Goal: Task Accomplishment & Management: Manage account settings

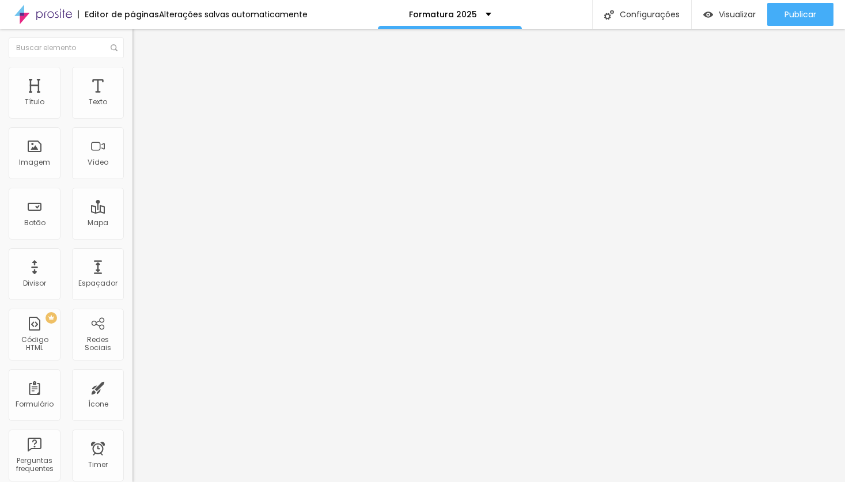
click at [132, 99] on span "Trocar imagem" at bounding box center [163, 94] width 63 height 10
click at [132, 180] on span "4:3 Padrão" at bounding box center [151, 175] width 38 height 10
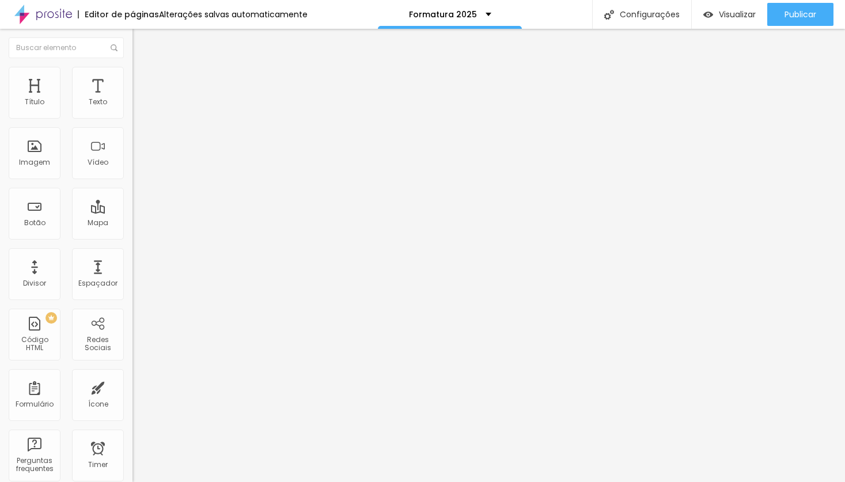
click at [132, 212] on span "Original" at bounding box center [146, 207] width 28 height 10
click at [132, 201] on span "Quadrado" at bounding box center [150, 196] width 37 height 10
click at [132, 77] on li "Estilo" at bounding box center [198, 73] width 132 height 12
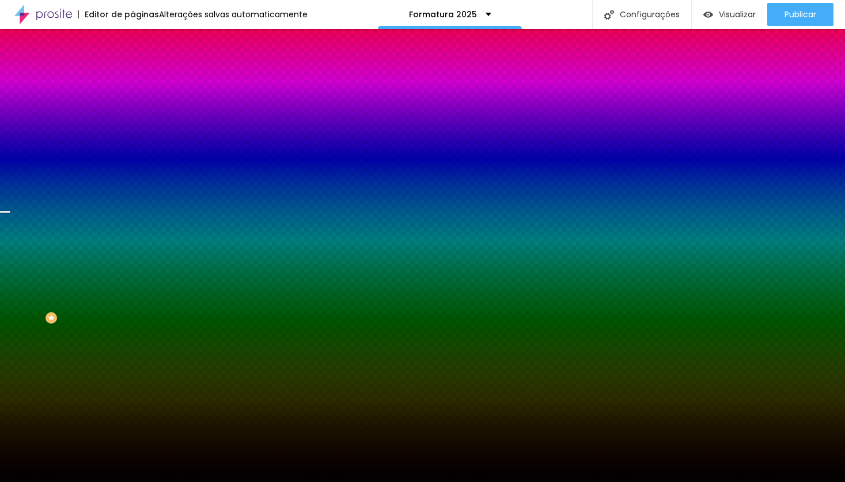
click at [132, 106] on span "Trocar imagem" at bounding box center [163, 101] width 63 height 10
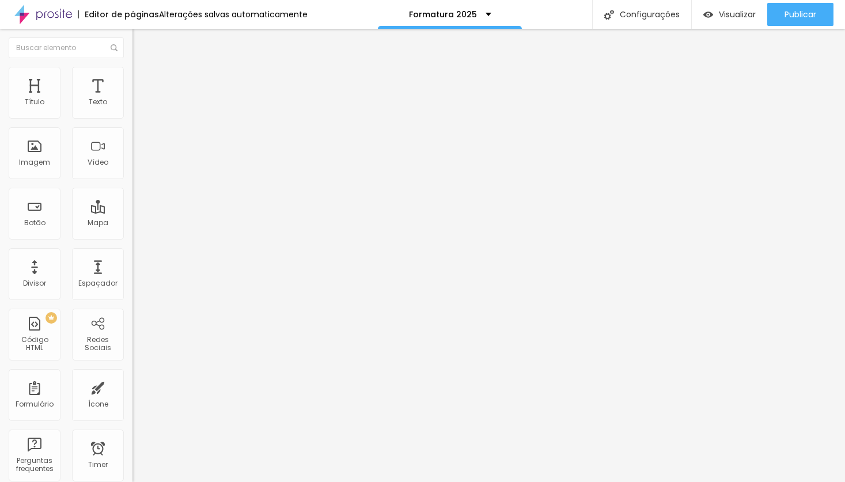
click at [132, 72] on img at bounding box center [137, 72] width 10 height 10
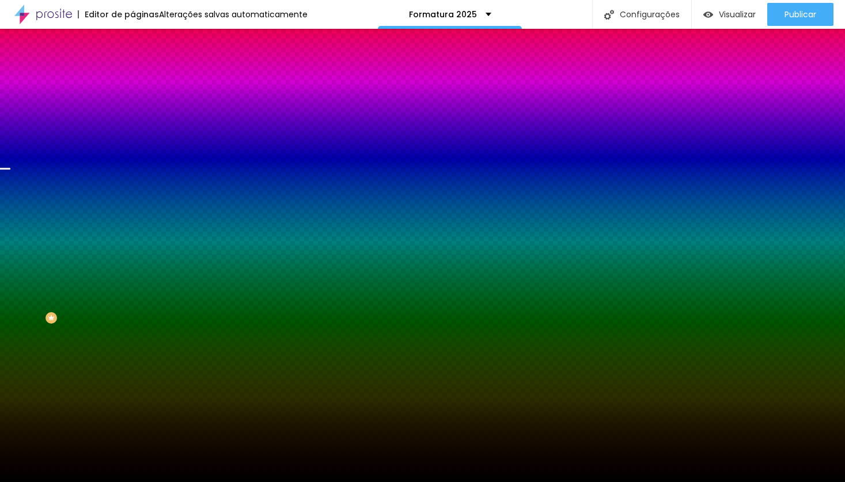
click at [132, 106] on span "Trocar imagem" at bounding box center [163, 101] width 63 height 10
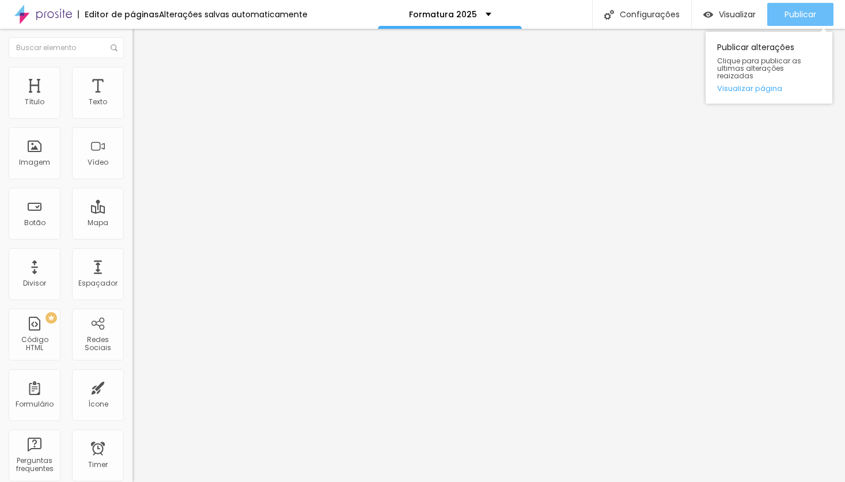
click at [794, 12] on span "Publicar" at bounding box center [801, 14] width 32 height 9
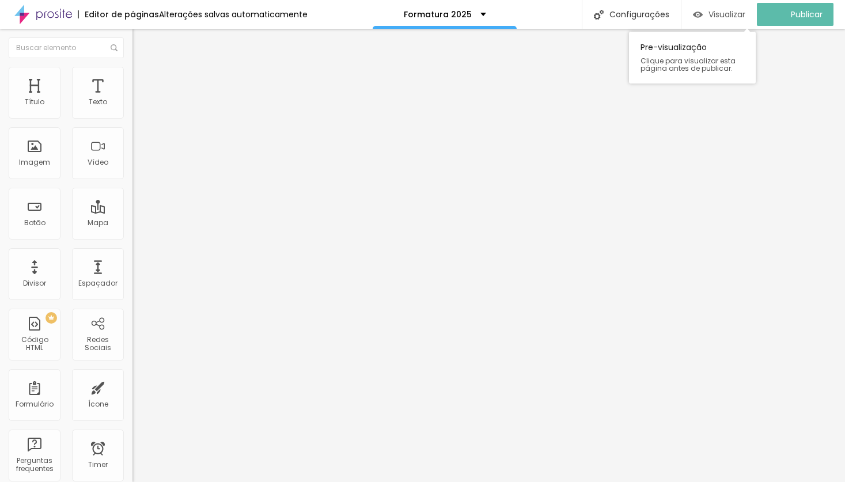
click at [725, 16] on span "Visualizar" at bounding box center [726, 14] width 37 height 9
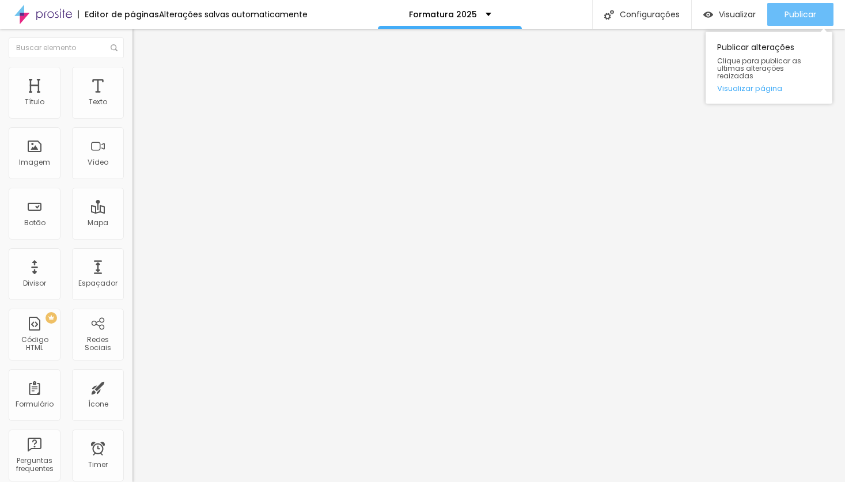
click at [782, 11] on button "Publicar" at bounding box center [800, 14] width 66 height 23
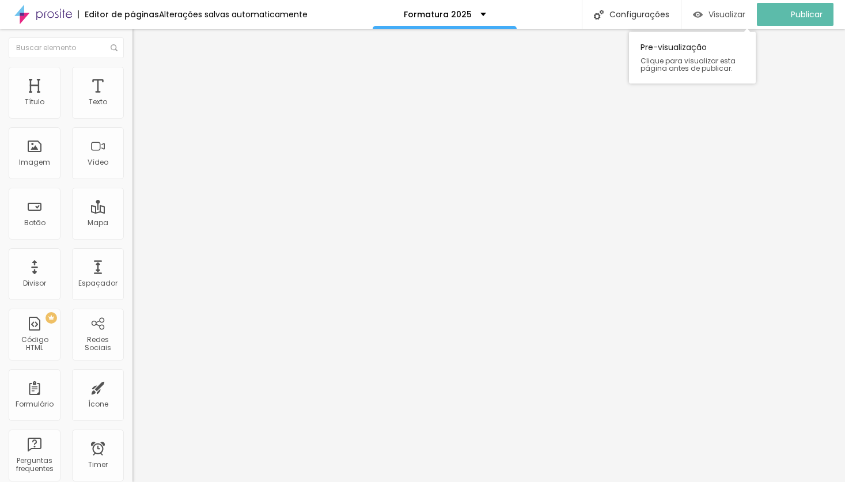
click at [726, 20] on div "Visualizar" at bounding box center [719, 14] width 52 height 23
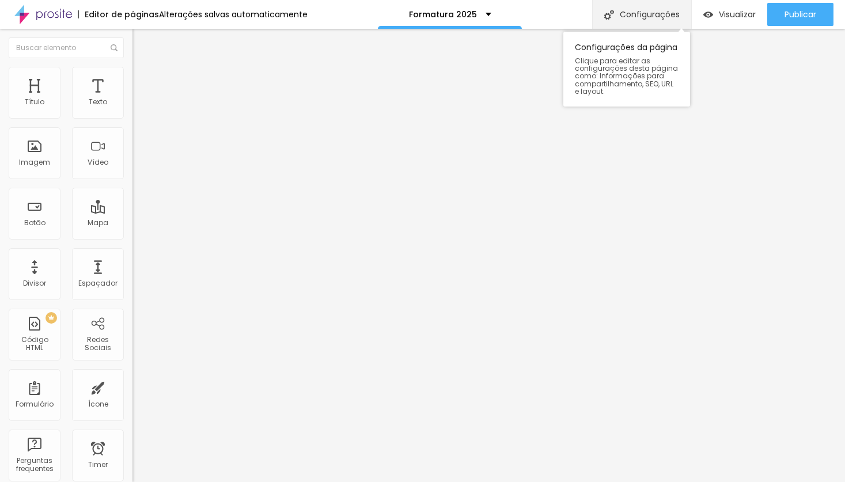
click at [650, 16] on div "Configurações" at bounding box center [641, 14] width 99 height 29
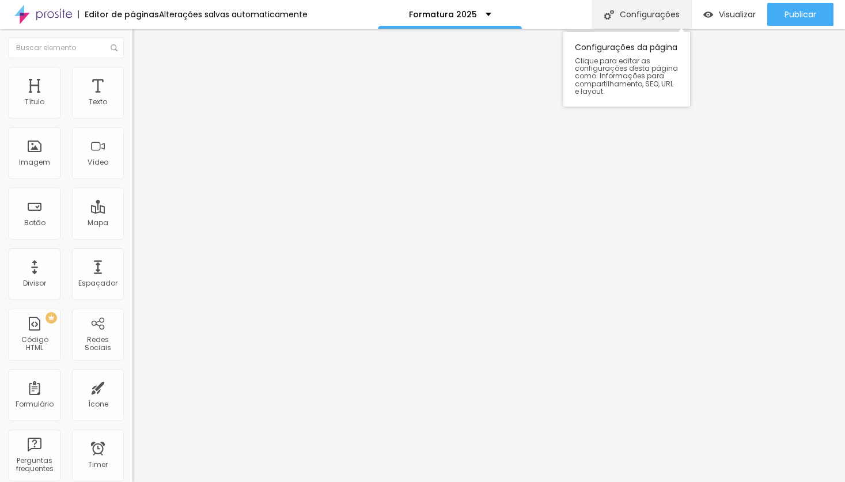
click at [639, 15] on div "Configurações" at bounding box center [641, 14] width 99 height 29
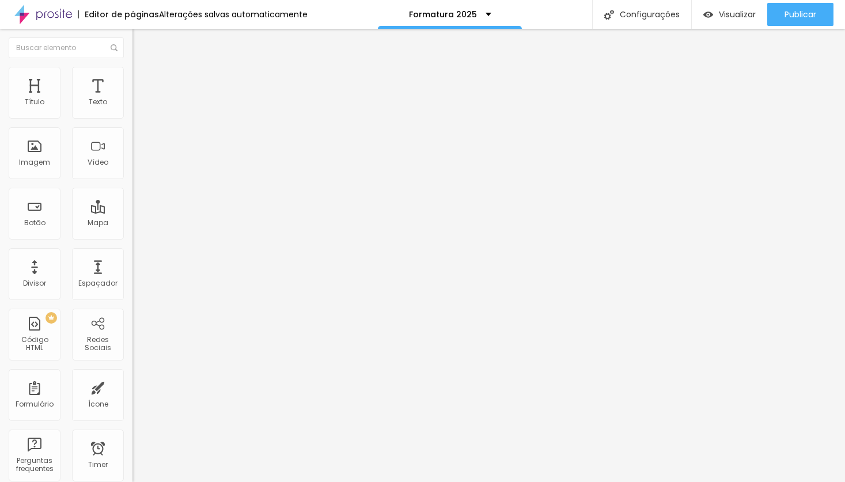
click at [725, 17] on span "Visualizar" at bounding box center [737, 14] width 37 height 9
